Goal: Check status: Check status

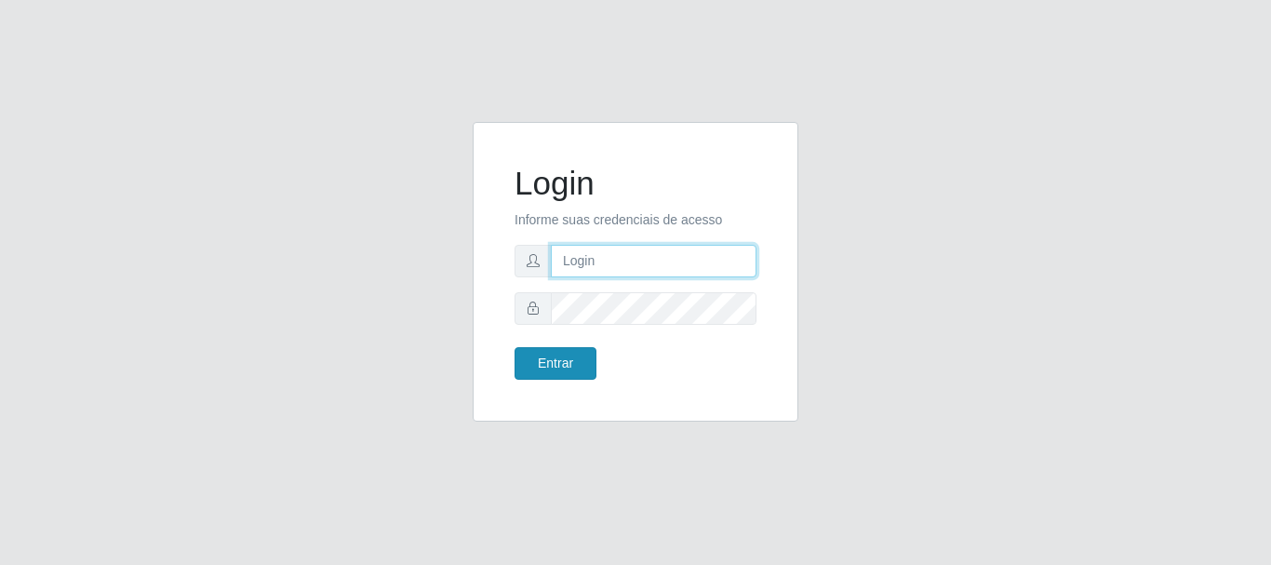
type input "caio@B1"
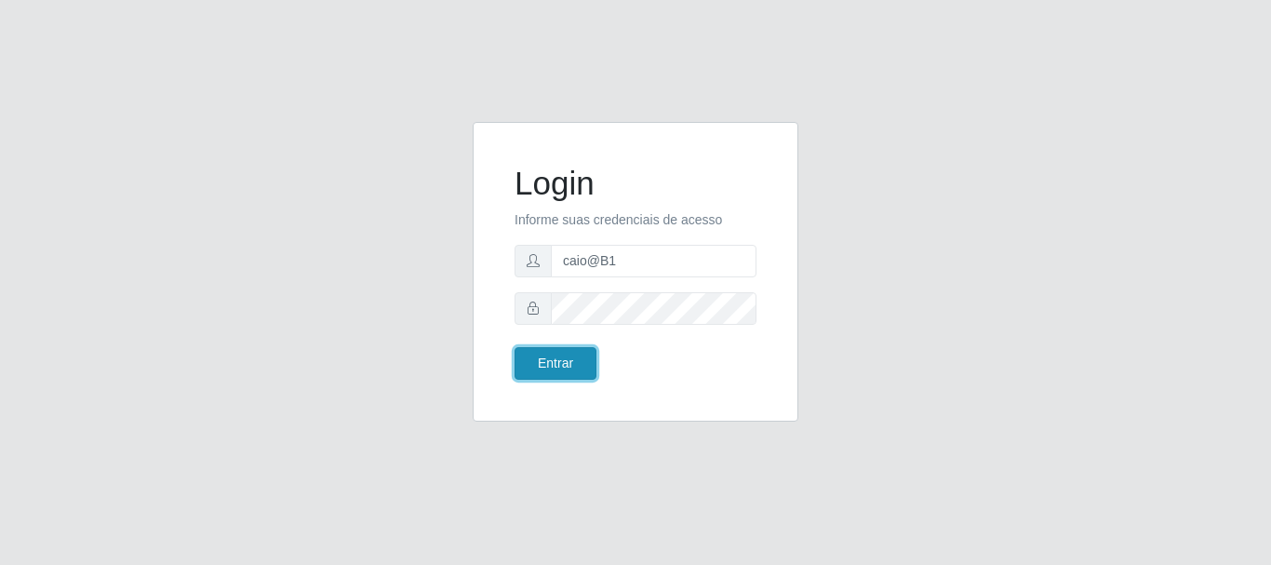
click at [578, 356] on button "Entrar" at bounding box center [556, 363] width 82 height 33
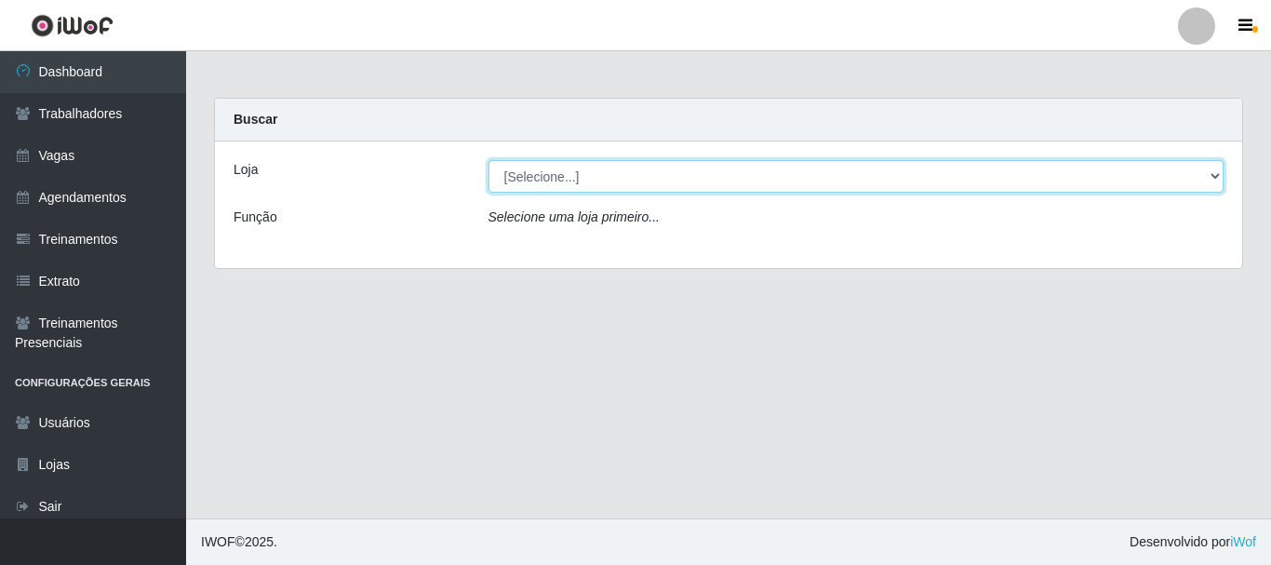
click at [690, 175] on select "[Selecione...] Bemais Supermercados - B1 [GEOGRAPHIC_DATA]" at bounding box center [856, 176] width 736 height 33
select select "403"
click at [488, 160] on select "[Selecione...] Bemais Supermercados - B1 [GEOGRAPHIC_DATA]" at bounding box center [856, 176] width 736 height 33
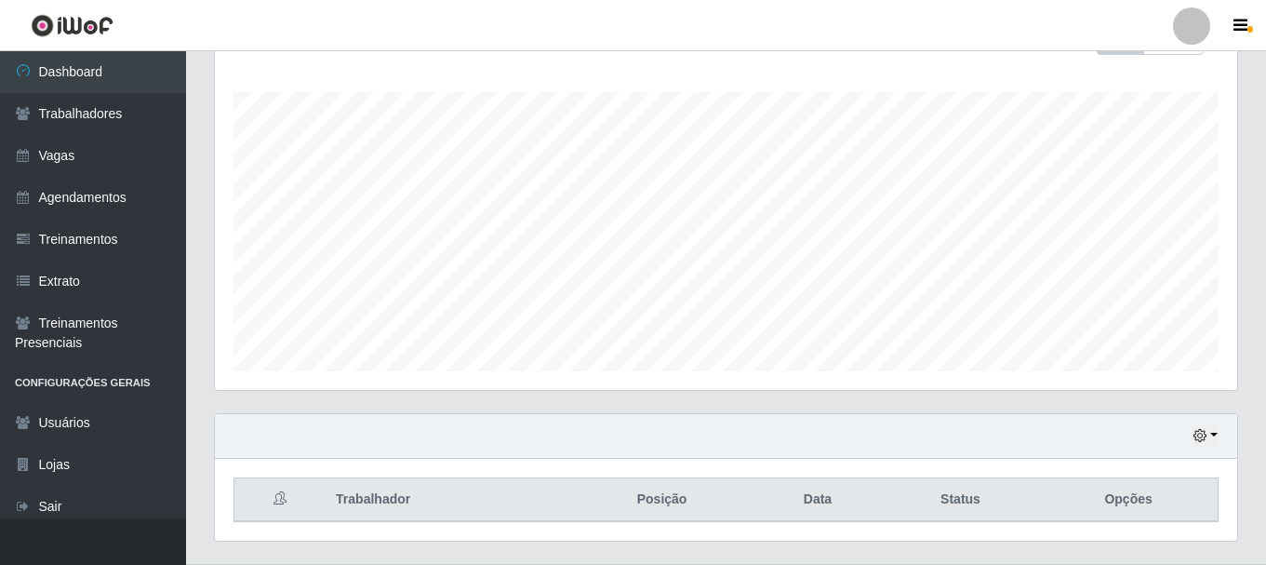
scroll to position [340, 0]
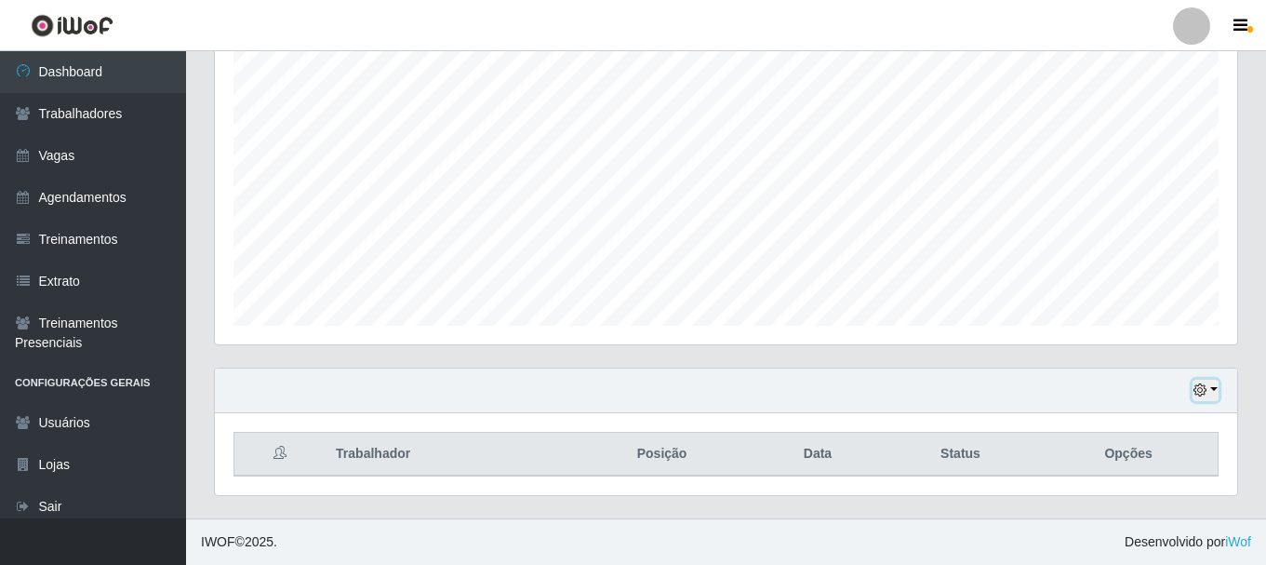
click at [1211, 390] on button "button" at bounding box center [1206, 390] width 26 height 21
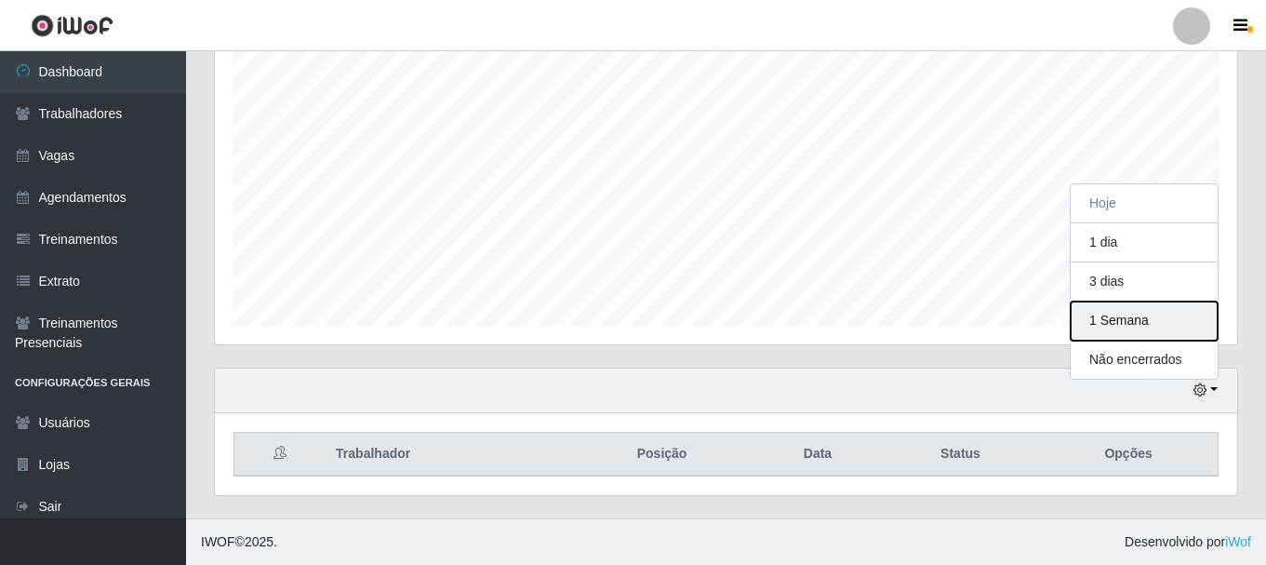
click at [1137, 326] on button "1 Semana" at bounding box center [1144, 320] width 147 height 39
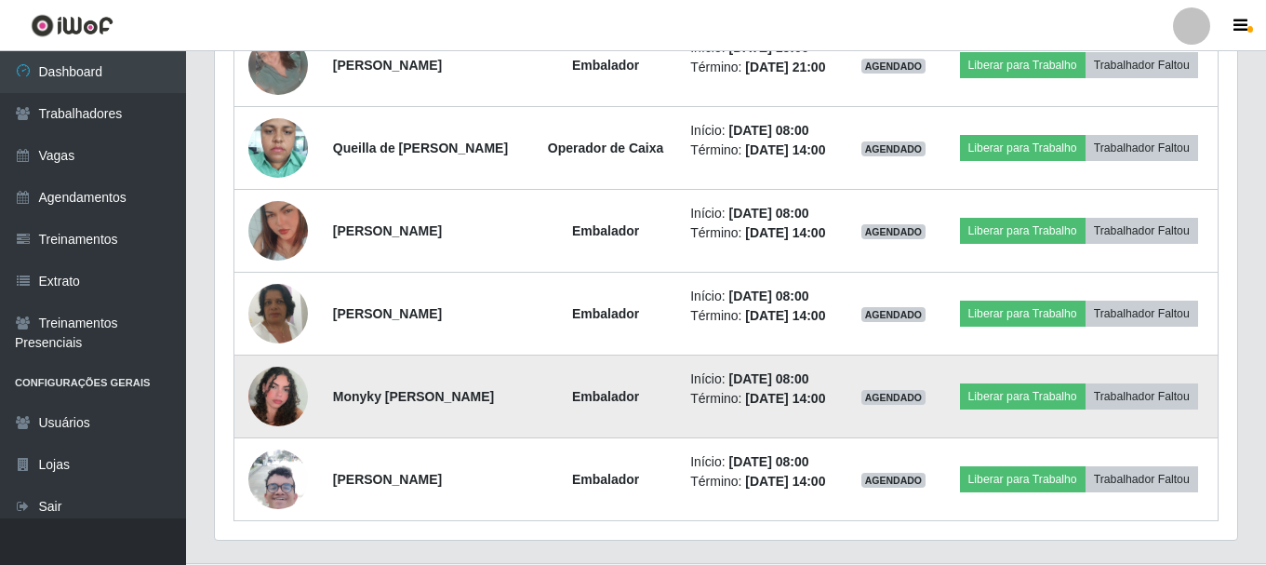
scroll to position [1121, 0]
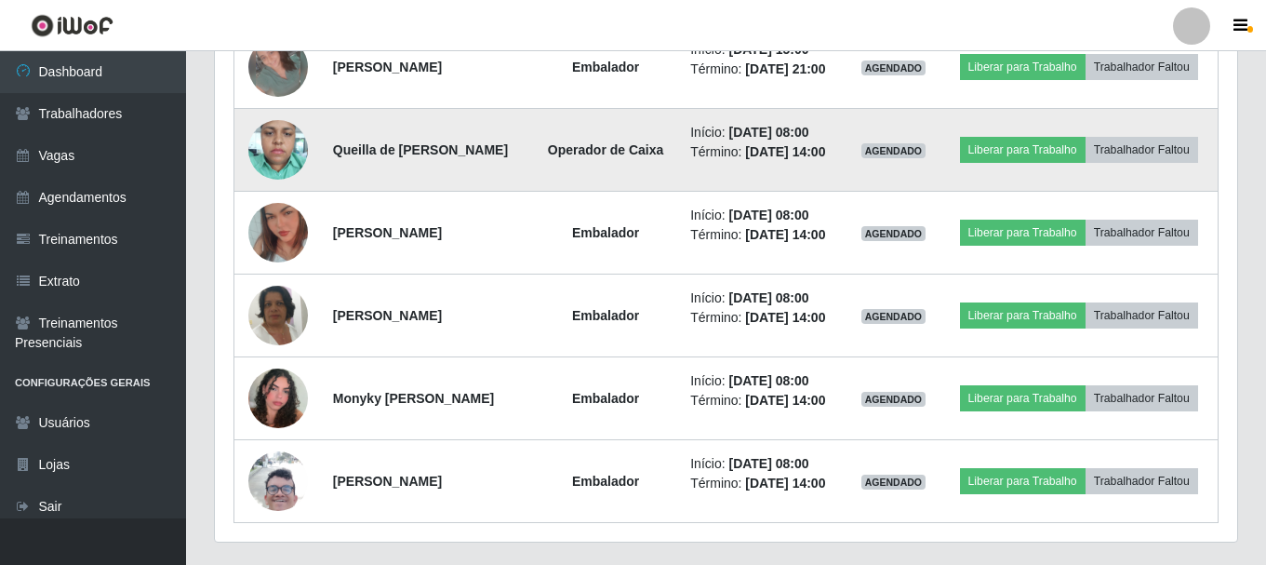
click at [286, 189] on img at bounding box center [278, 149] width 60 height 79
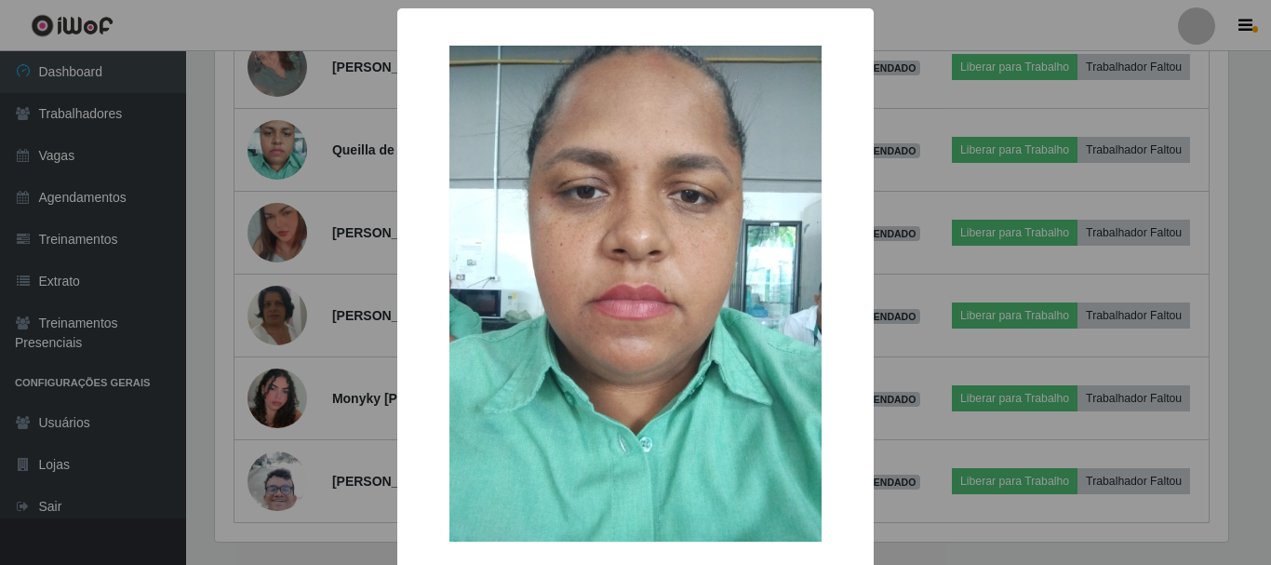
click at [416, 218] on div "×" at bounding box center [635, 293] width 439 height 533
click at [328, 227] on div "× OK Cancel" at bounding box center [635, 282] width 1271 height 565
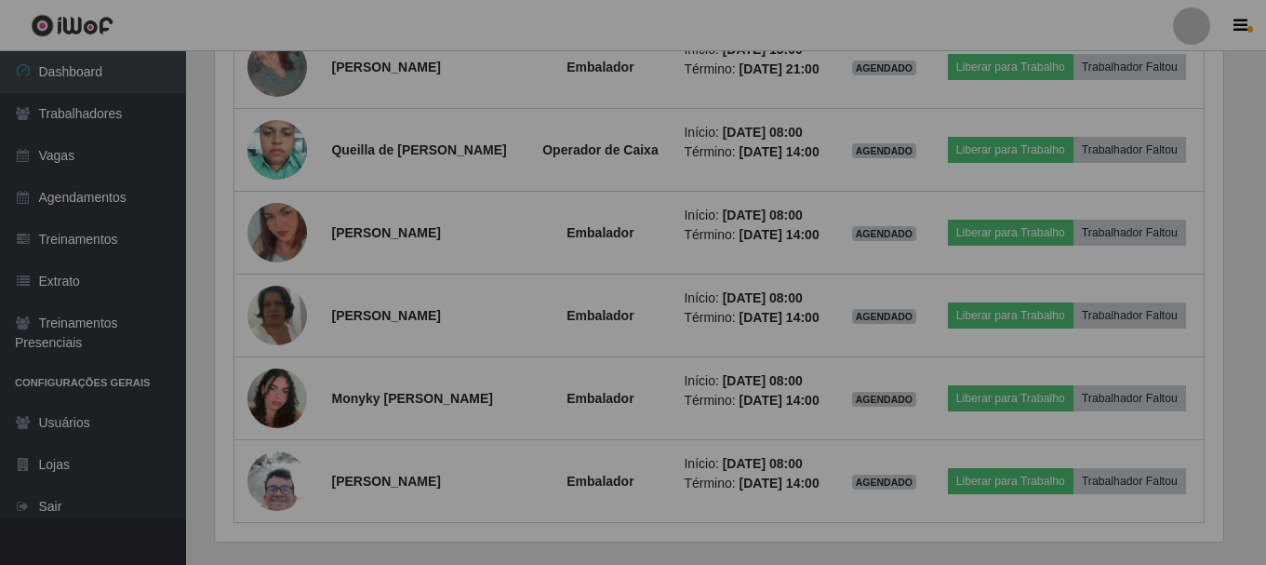
scroll to position [386, 1022]
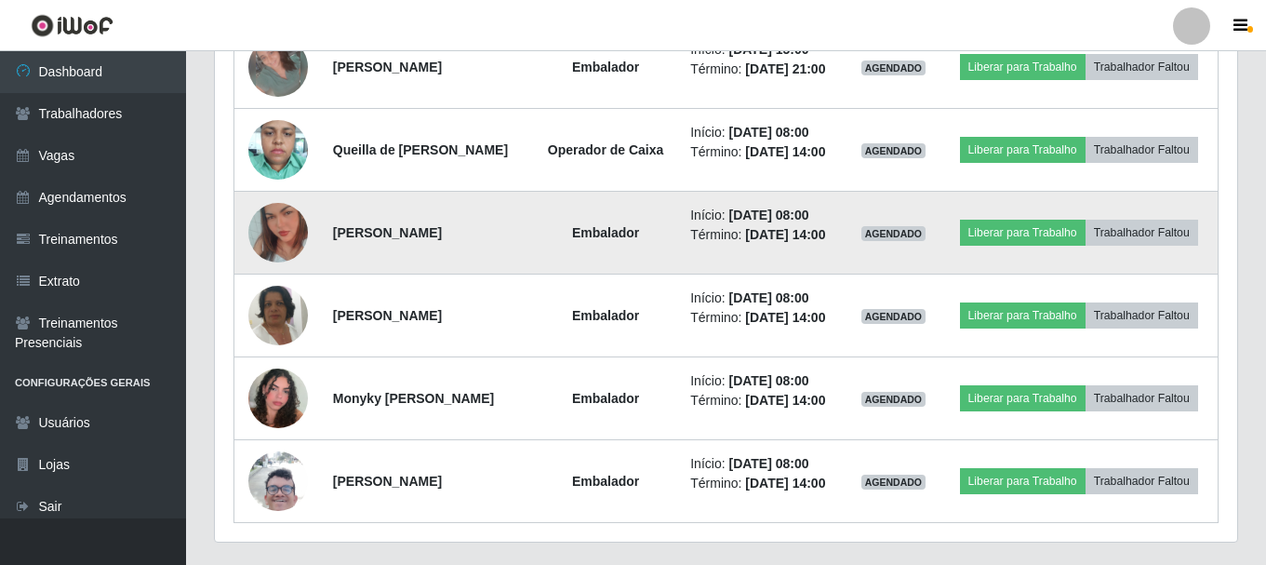
click at [267, 286] on img at bounding box center [278, 233] width 60 height 106
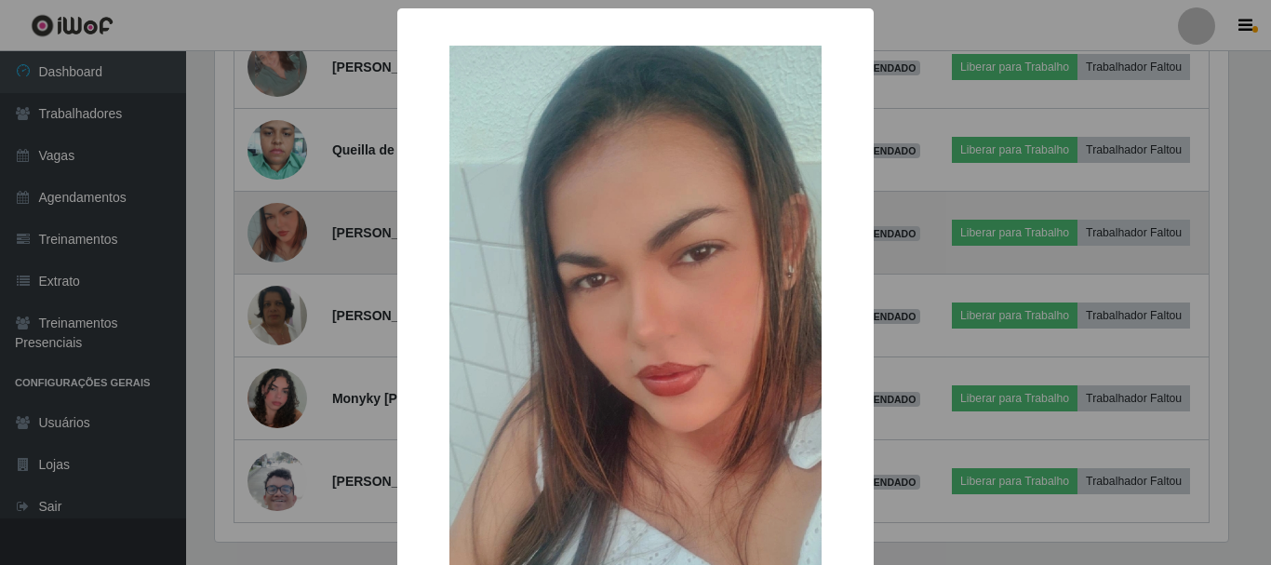
click at [267, 323] on div "× OK Cancel" at bounding box center [635, 282] width 1271 height 565
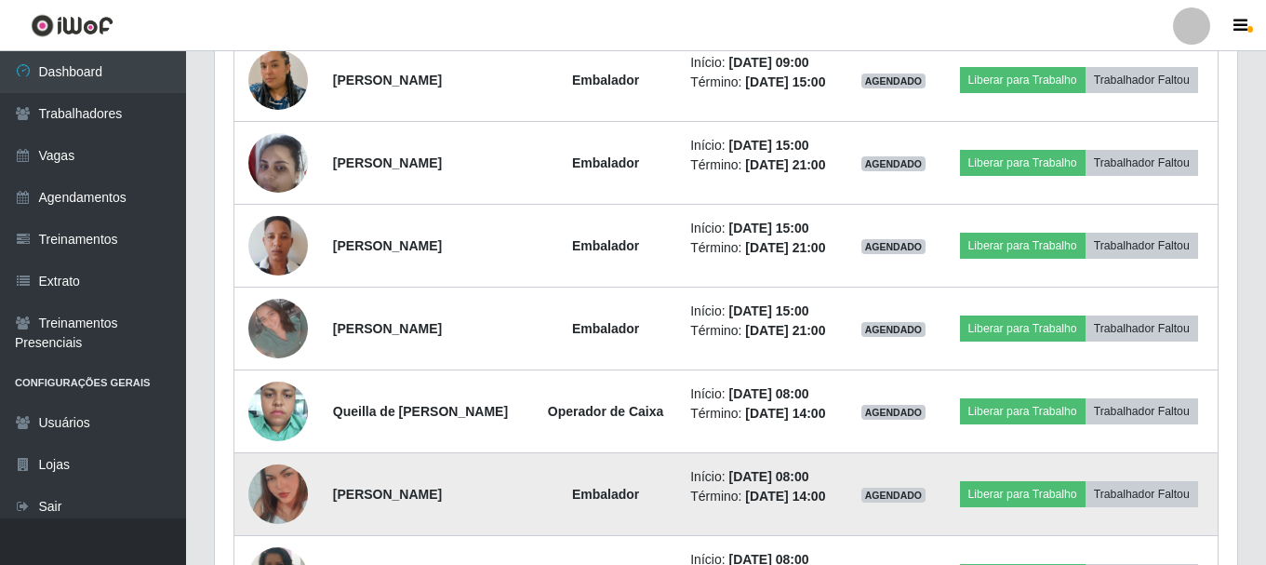
scroll to position [842, 0]
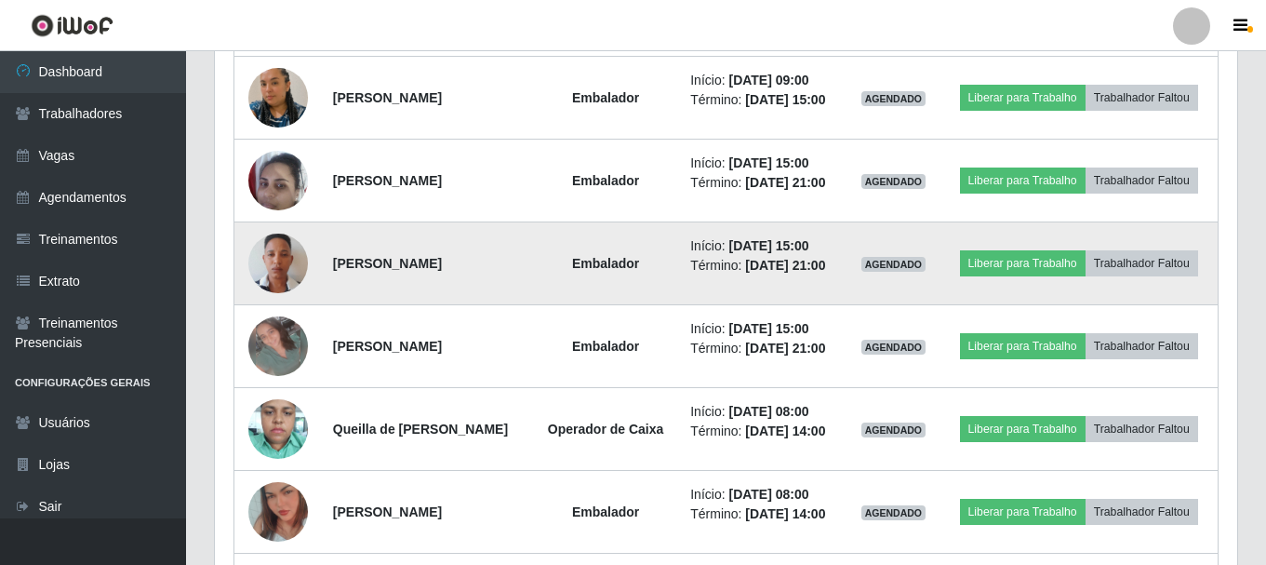
click at [264, 314] on img at bounding box center [278, 263] width 60 height 106
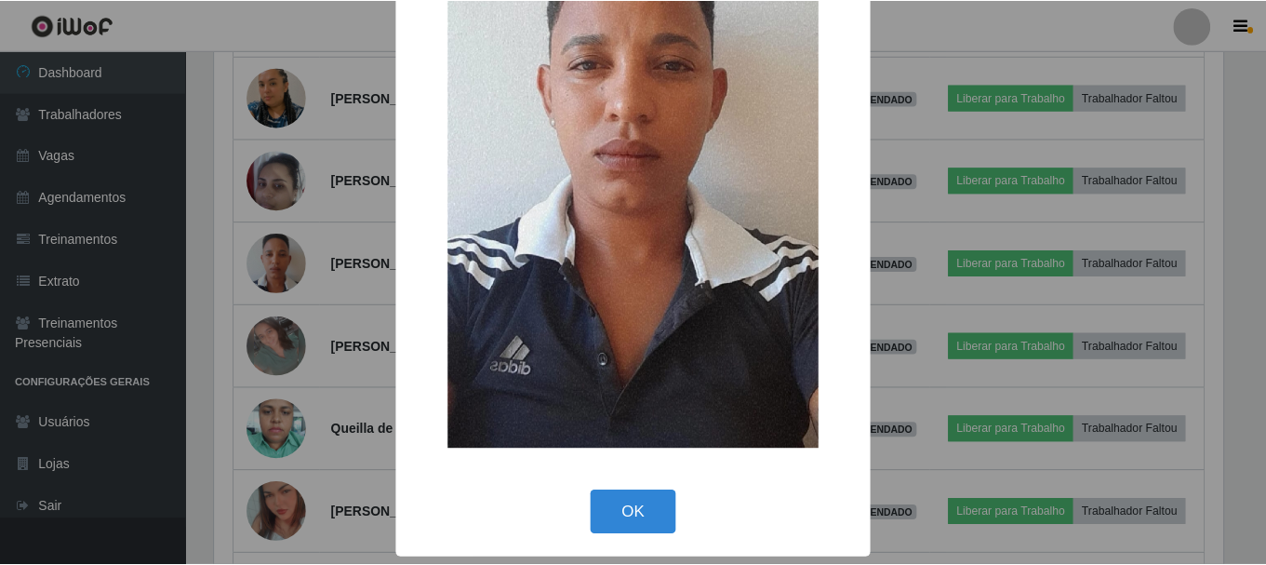
scroll to position [260, 0]
click at [290, 311] on div "× OK Cancel" at bounding box center [635, 282] width 1271 height 565
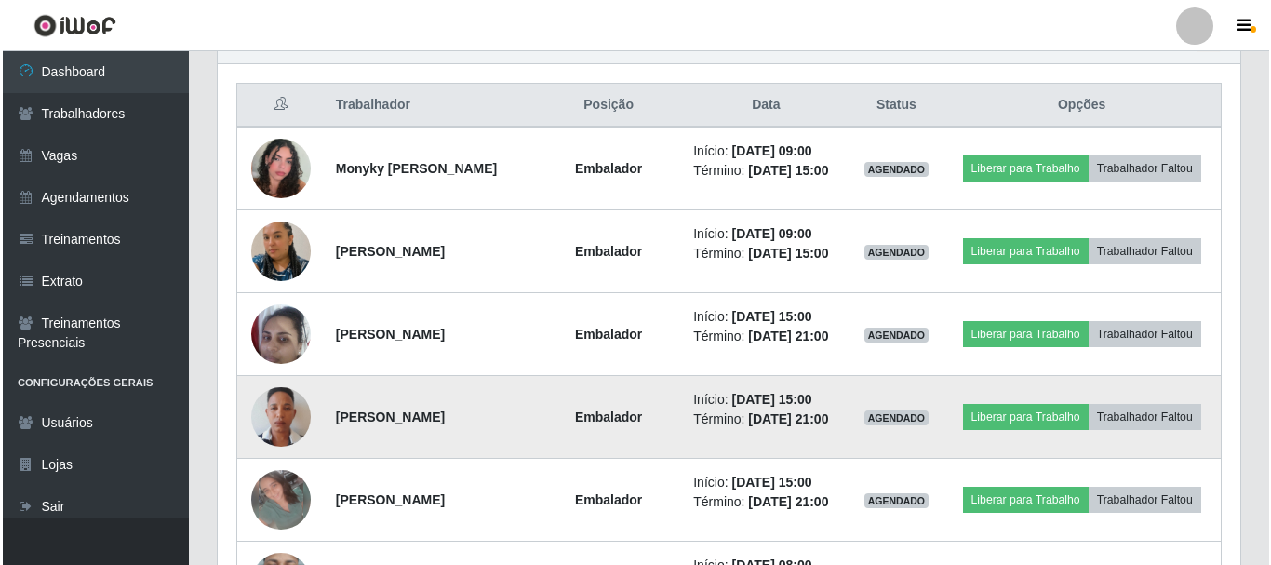
scroll to position [656, 0]
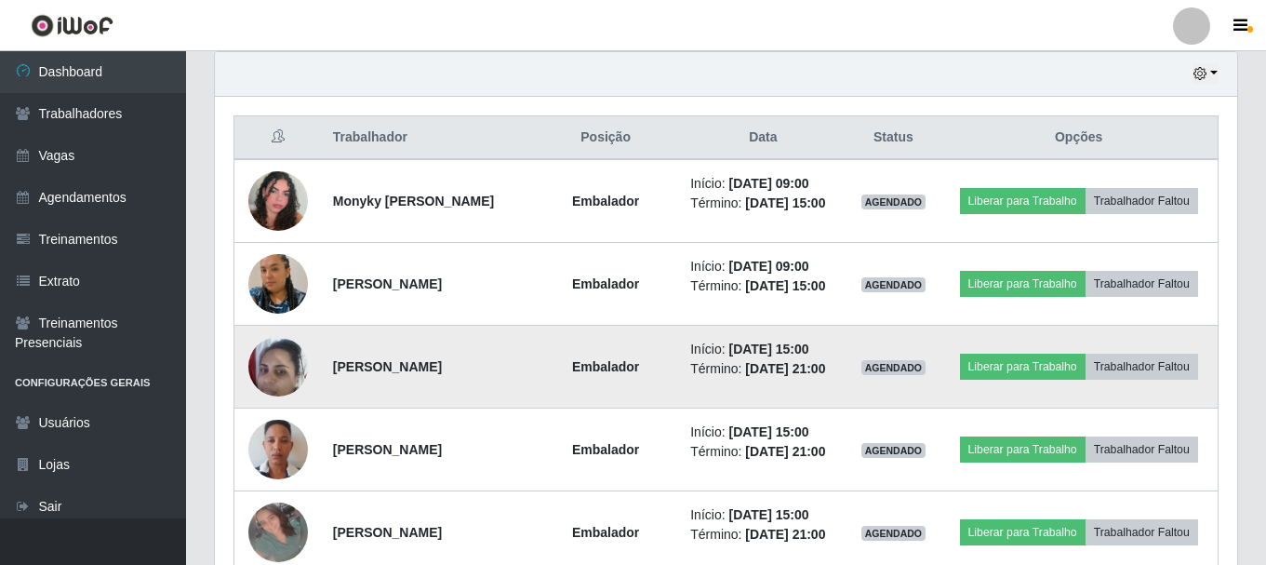
click at [284, 385] on img at bounding box center [278, 366] width 60 height 79
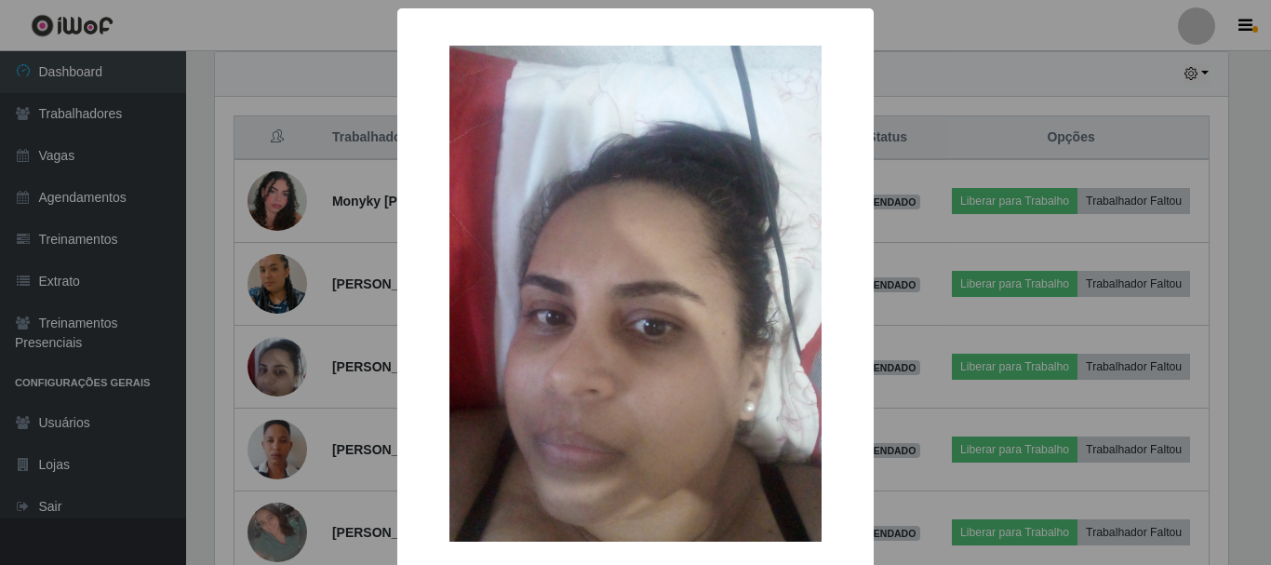
click at [326, 371] on div "× OK Cancel" at bounding box center [635, 282] width 1271 height 565
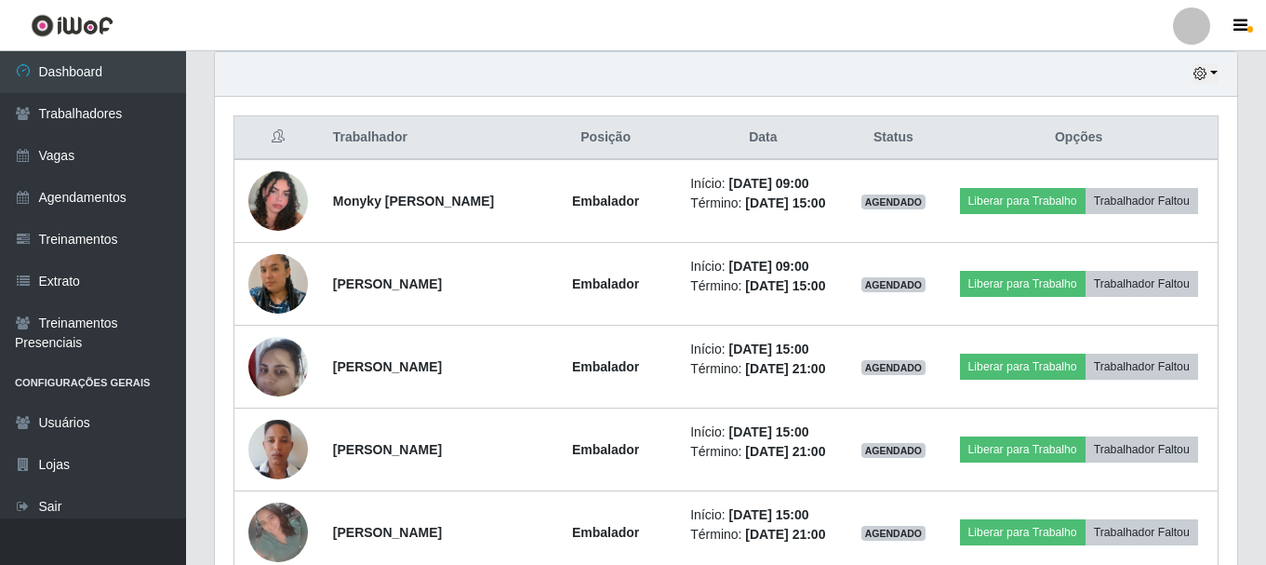
scroll to position [386, 1022]
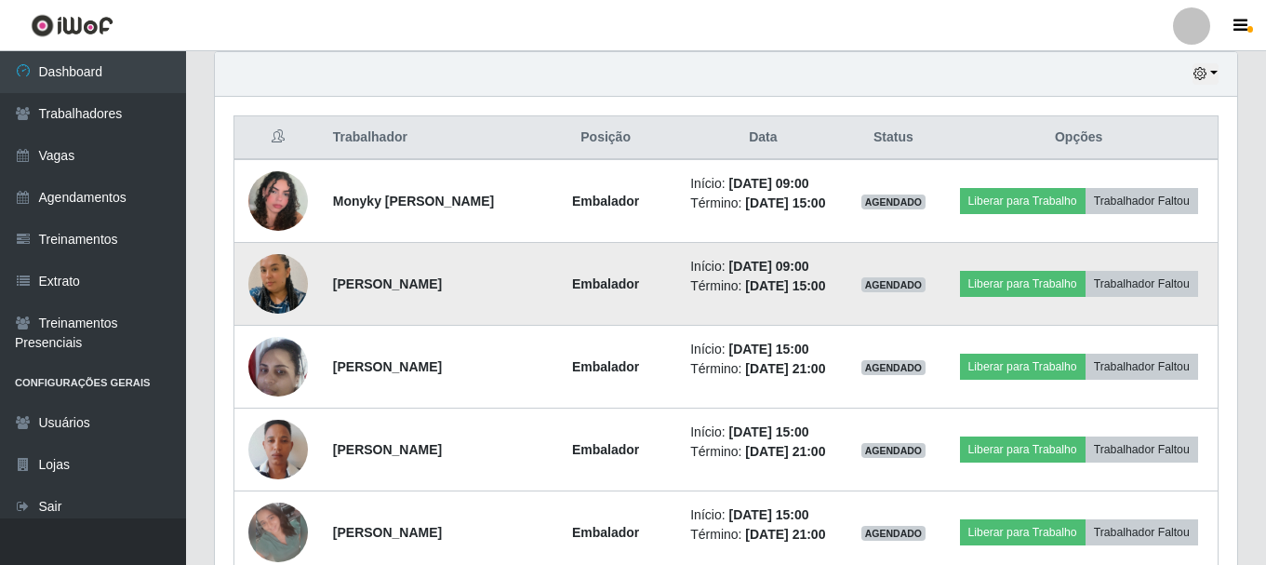
click at [286, 315] on img at bounding box center [278, 284] width 60 height 106
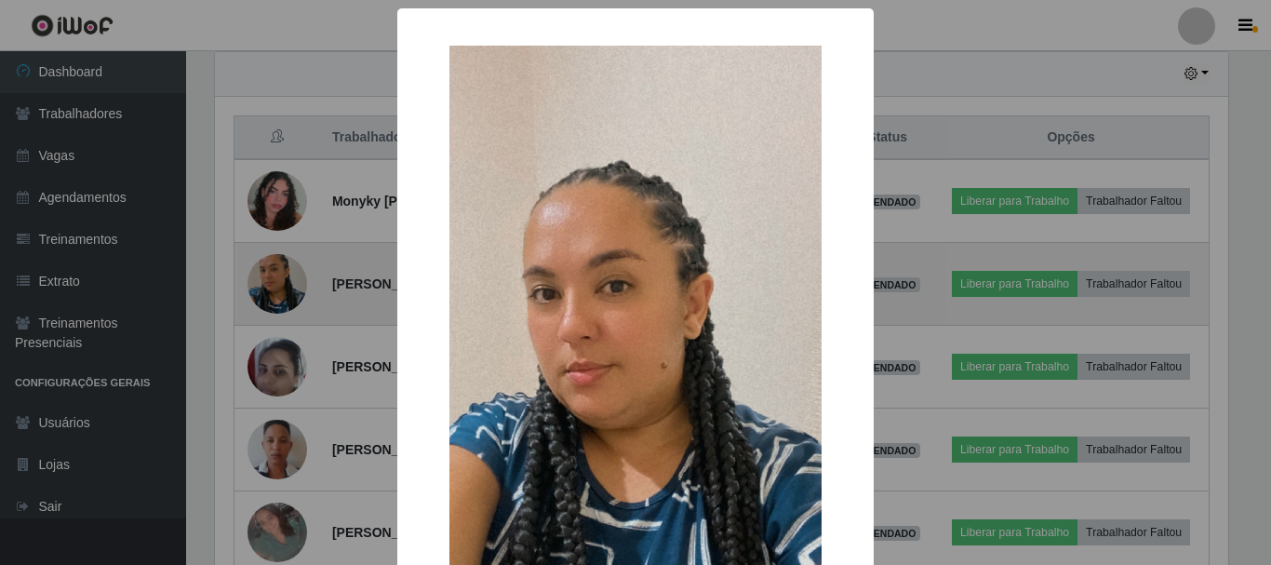
click at [286, 315] on div "× OK Cancel" at bounding box center [635, 282] width 1271 height 565
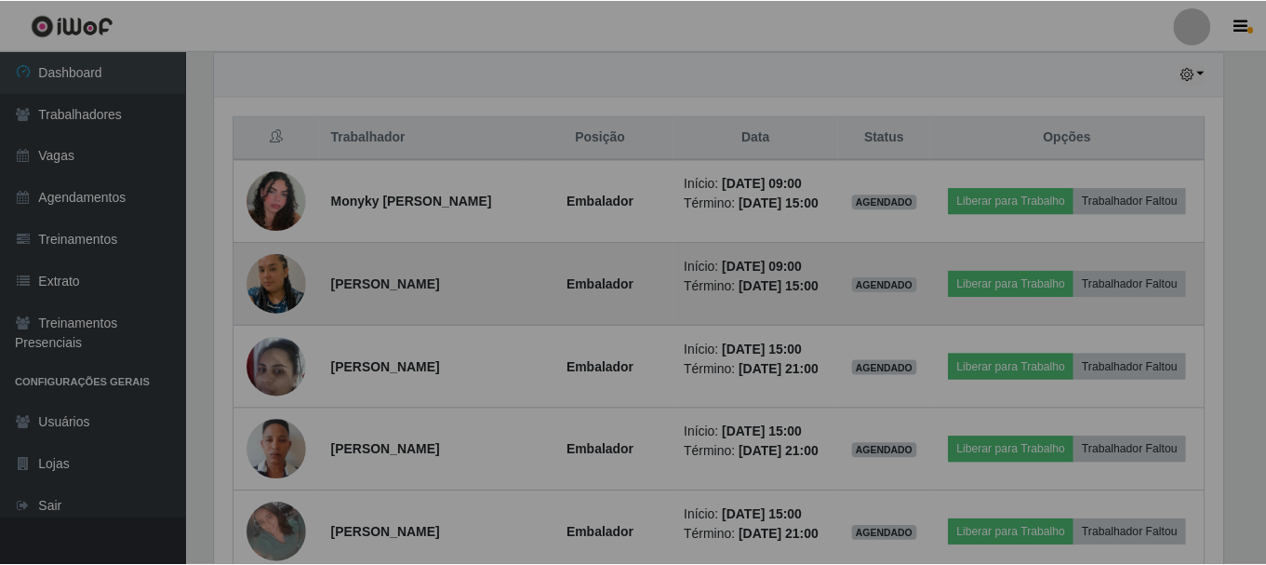
scroll to position [0, 0]
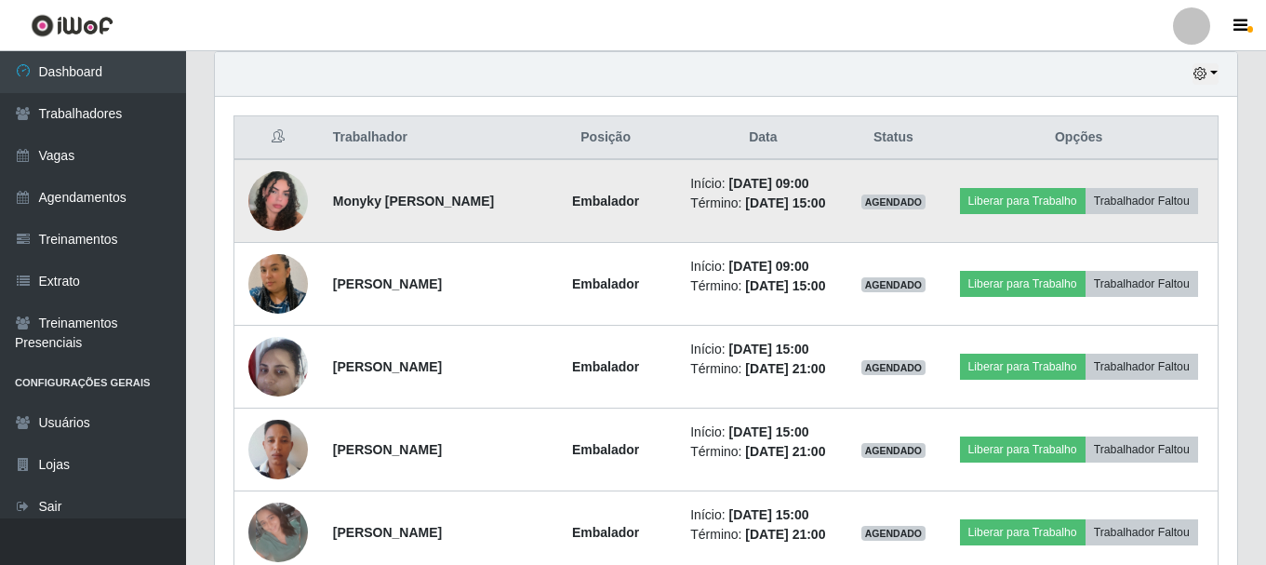
click at [287, 215] on img at bounding box center [278, 201] width 60 height 106
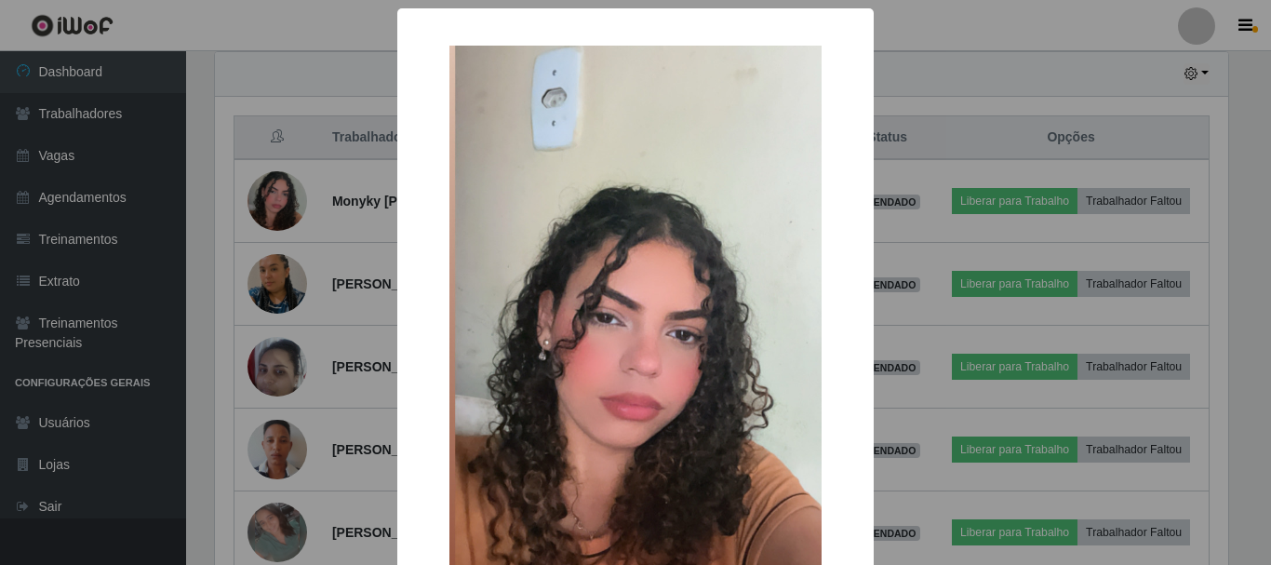
click at [353, 229] on div "× OK Cancel" at bounding box center [635, 282] width 1271 height 565
